Goal: Task Accomplishment & Management: Manage account settings

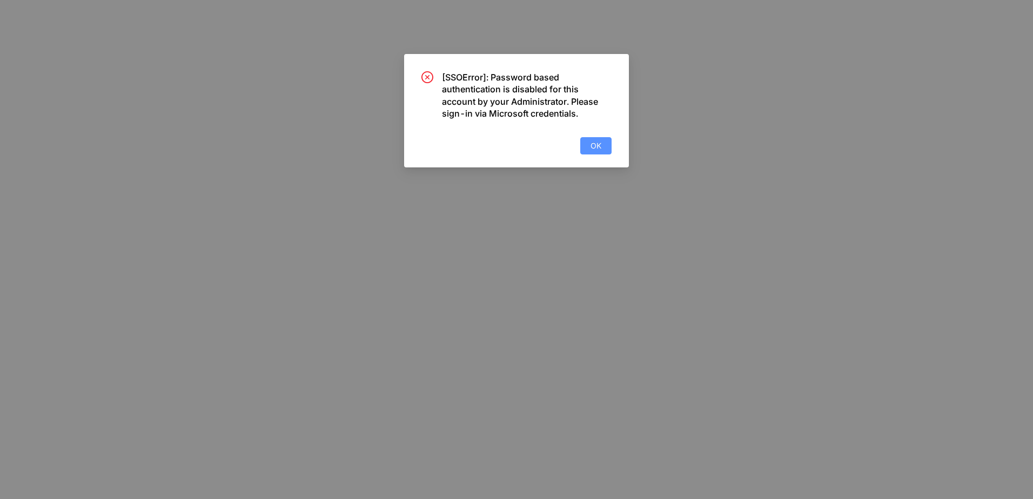
click at [598, 143] on span "OK" at bounding box center [596, 146] width 11 height 12
click at [606, 149] on button "OK" at bounding box center [595, 145] width 31 height 17
click at [592, 149] on span "OK" at bounding box center [596, 146] width 11 height 12
